Goal: Contribute content: Add original content to the website for others to see

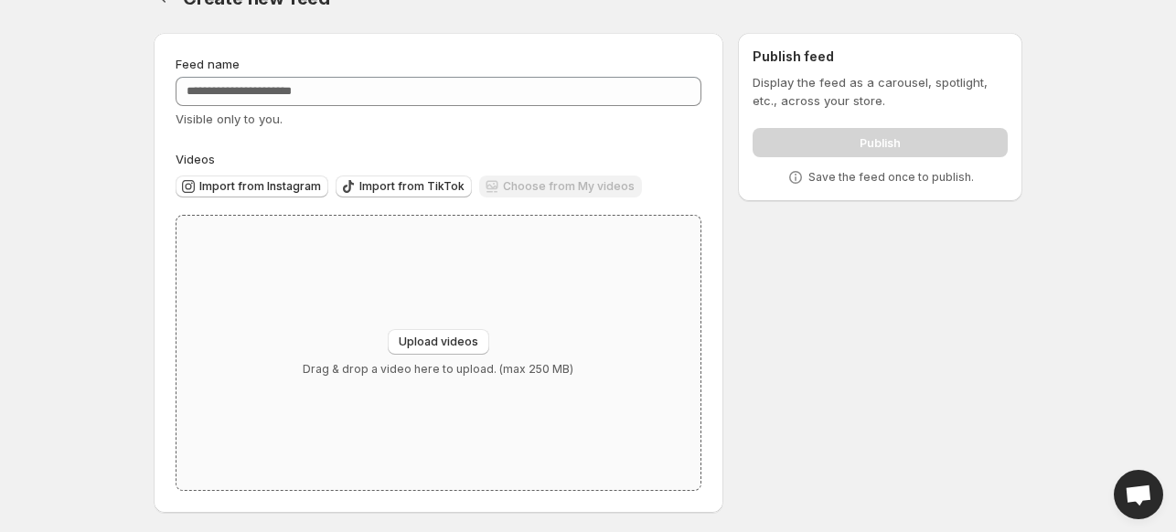
scroll to position [39, 0]
click at [387, 310] on div "Upload videos Drag & drop a video here to upload. (max 250 MB)" at bounding box center [438, 350] width 524 height 274
type input "**********"
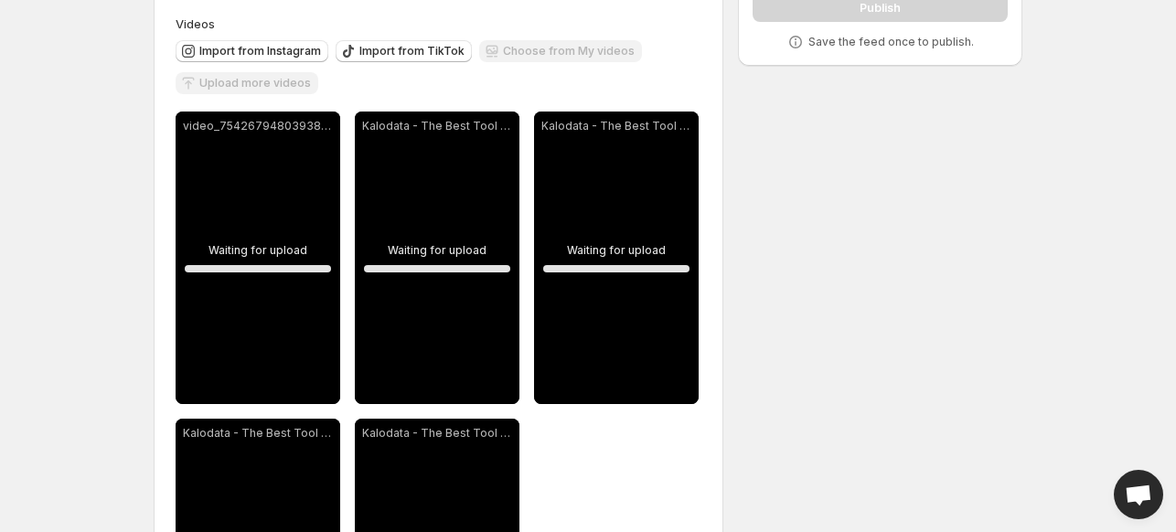
scroll to position [0, 0]
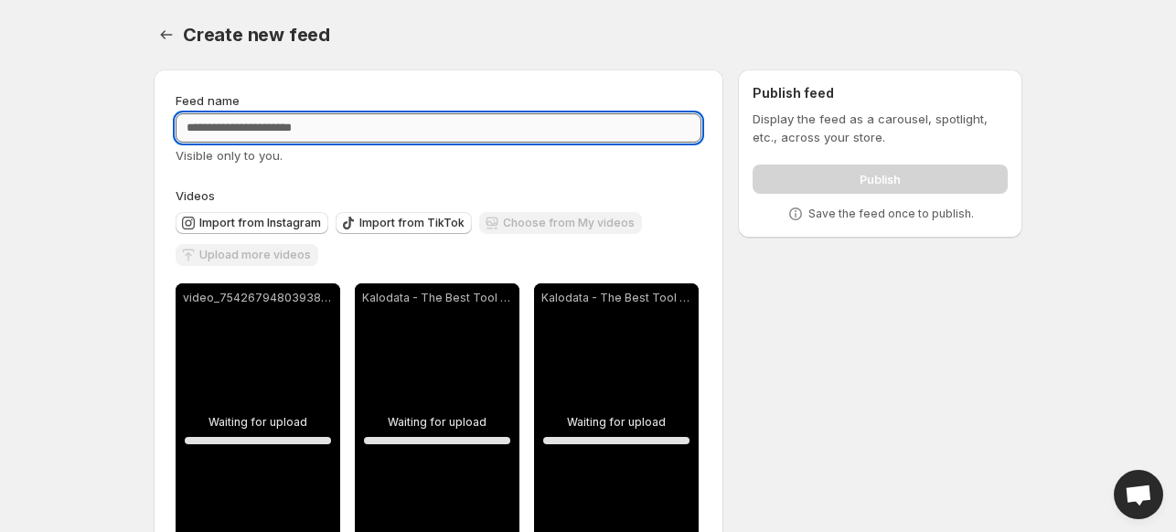
click at [318, 131] on input "Feed name" at bounding box center [439, 127] width 526 height 29
type input "**"
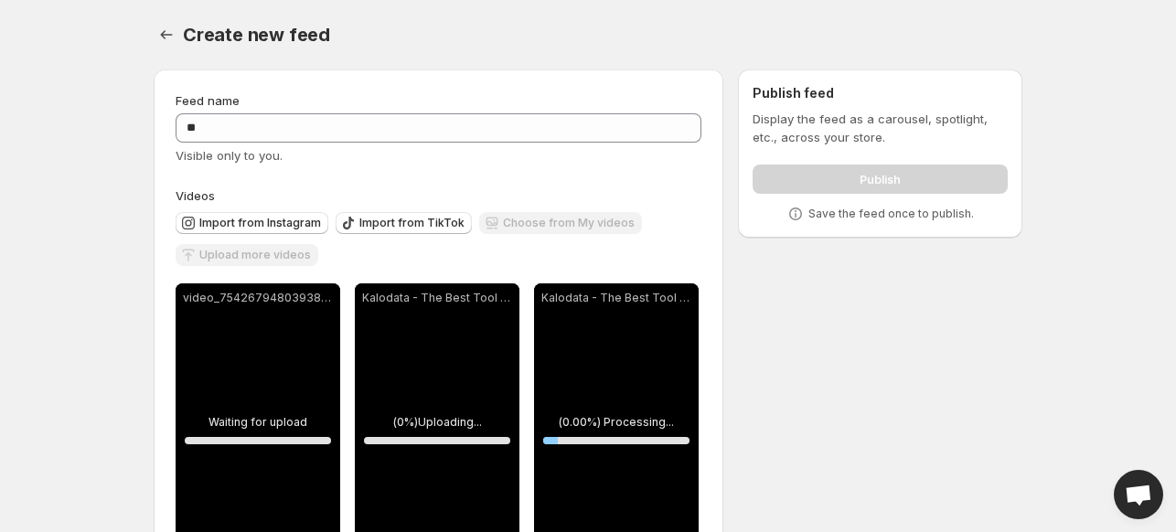
click at [99, 194] on body "**********" at bounding box center [588, 266] width 1176 height 532
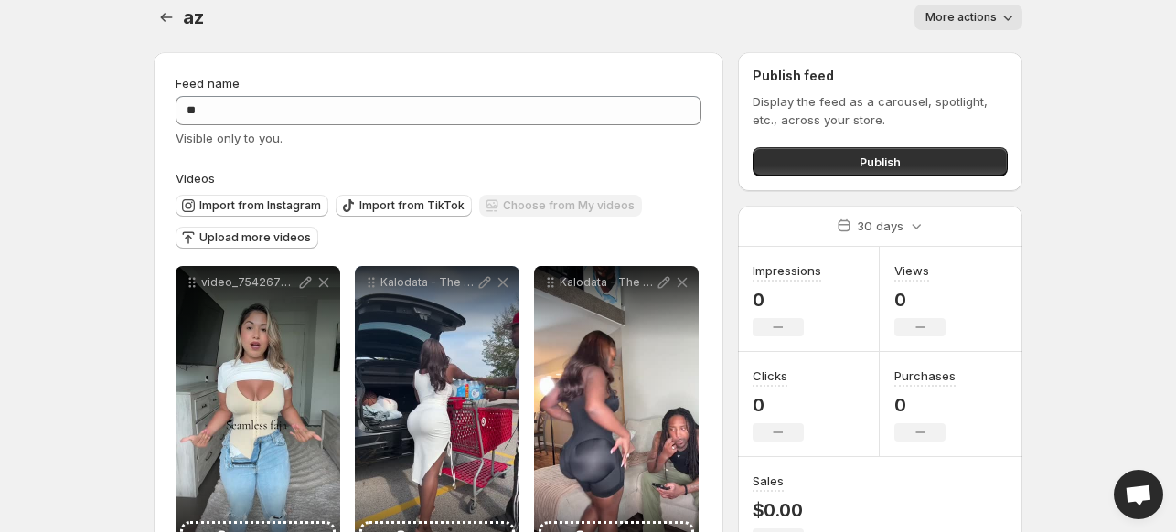
scroll to position [5, 0]
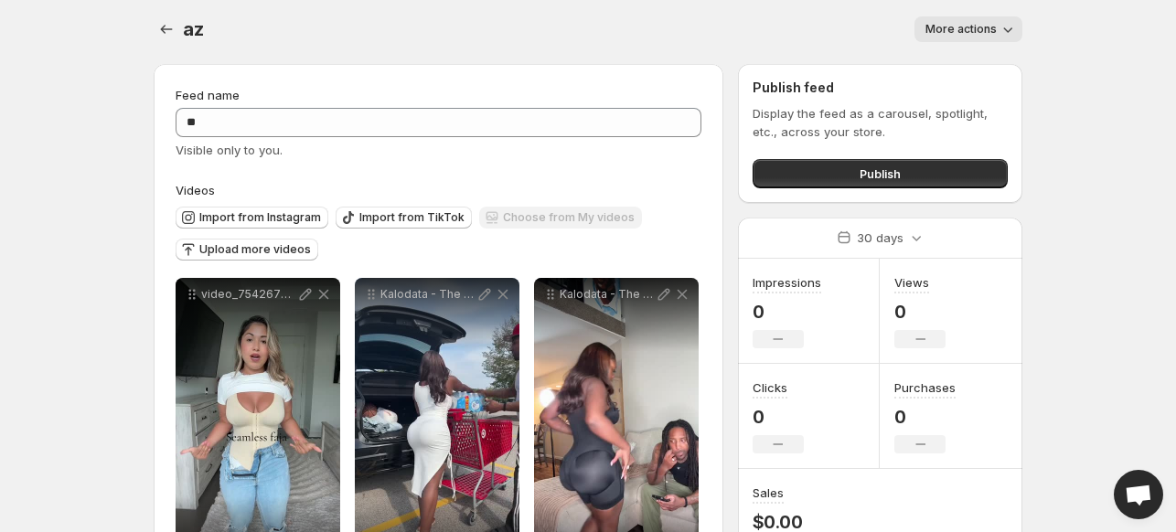
click at [946, 31] on span "More actions" at bounding box center [960, 29] width 71 height 15
click at [795, 178] on button "Publish" at bounding box center [880, 173] width 255 height 29
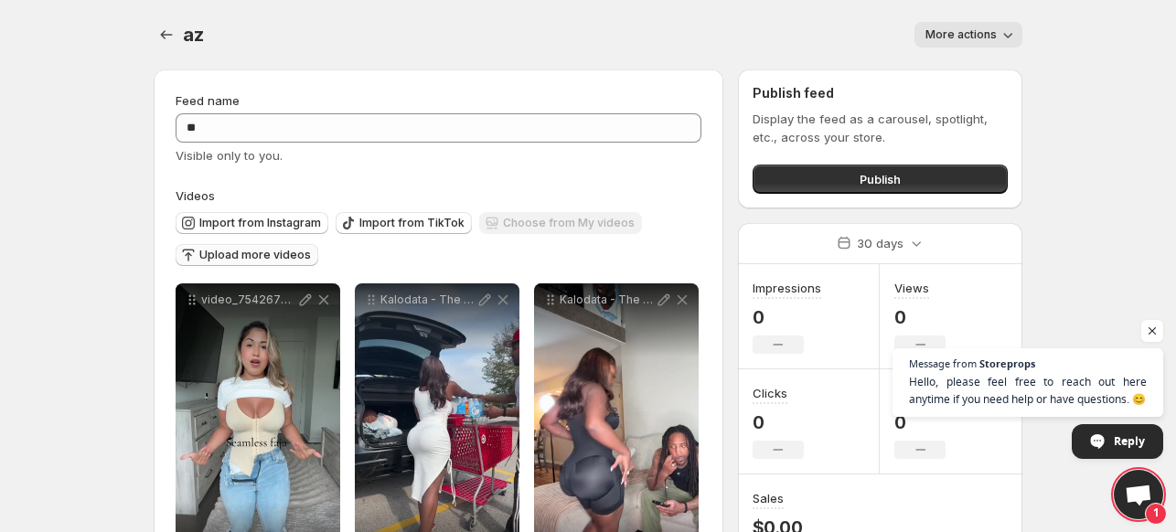
scroll to position [0, 0]
click at [837, 183] on button "Publish" at bounding box center [880, 179] width 255 height 29
click at [801, 176] on button "Publish" at bounding box center [880, 179] width 255 height 29
click at [991, 44] on button "More actions" at bounding box center [968, 35] width 108 height 26
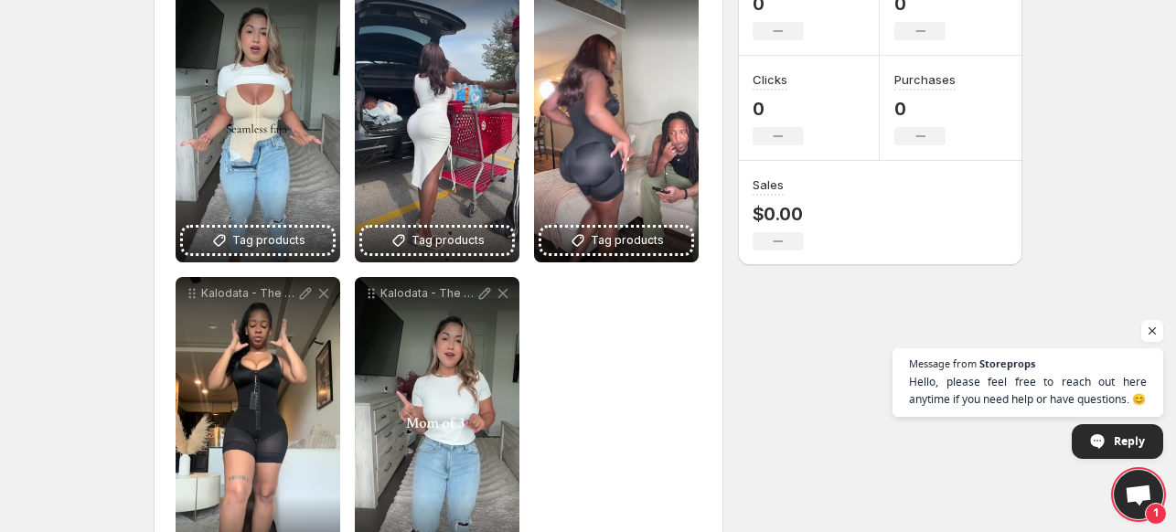
scroll to position [395, 0]
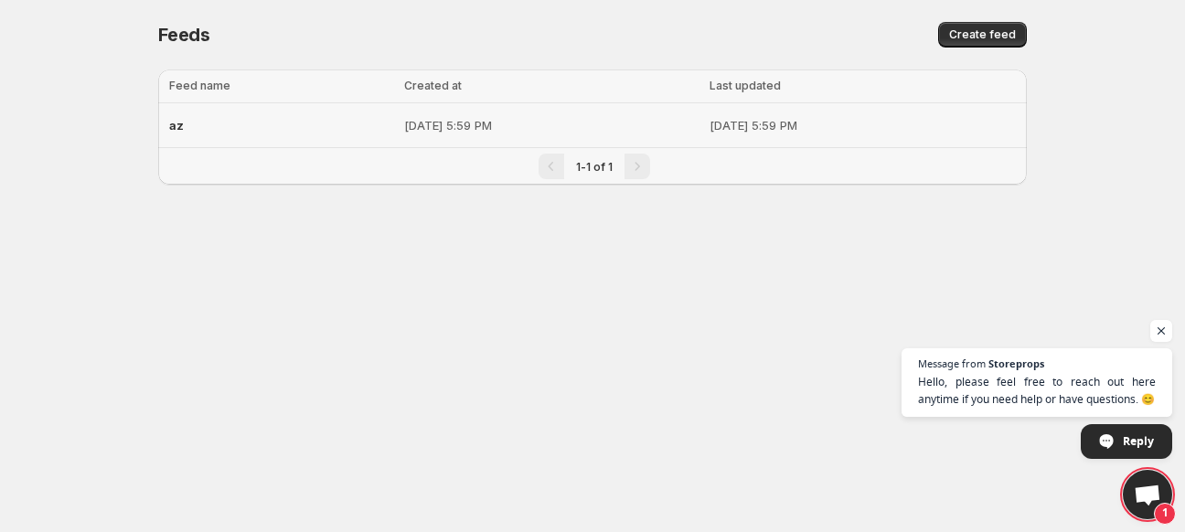
click at [532, 131] on p "[DATE] 5:59 PM" at bounding box center [551, 125] width 294 height 18
click at [404, 120] on p "[DATE] 5:59 PM" at bounding box center [551, 125] width 294 height 18
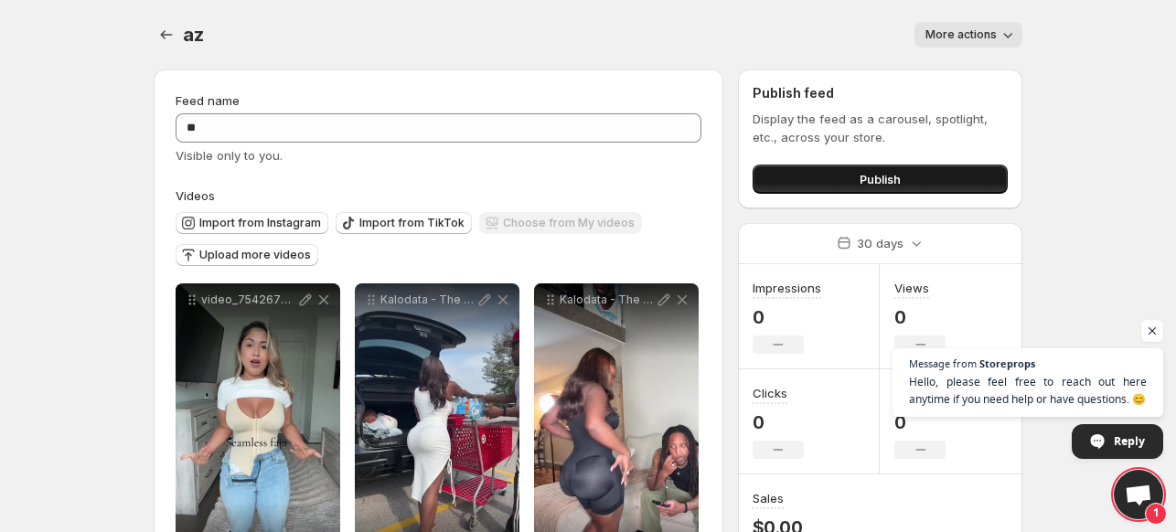
click at [809, 180] on button "Publish" at bounding box center [880, 179] width 255 height 29
click at [790, 177] on button "Publish" at bounding box center [880, 179] width 255 height 29
